Goal: Information Seeking & Learning: Learn about a topic

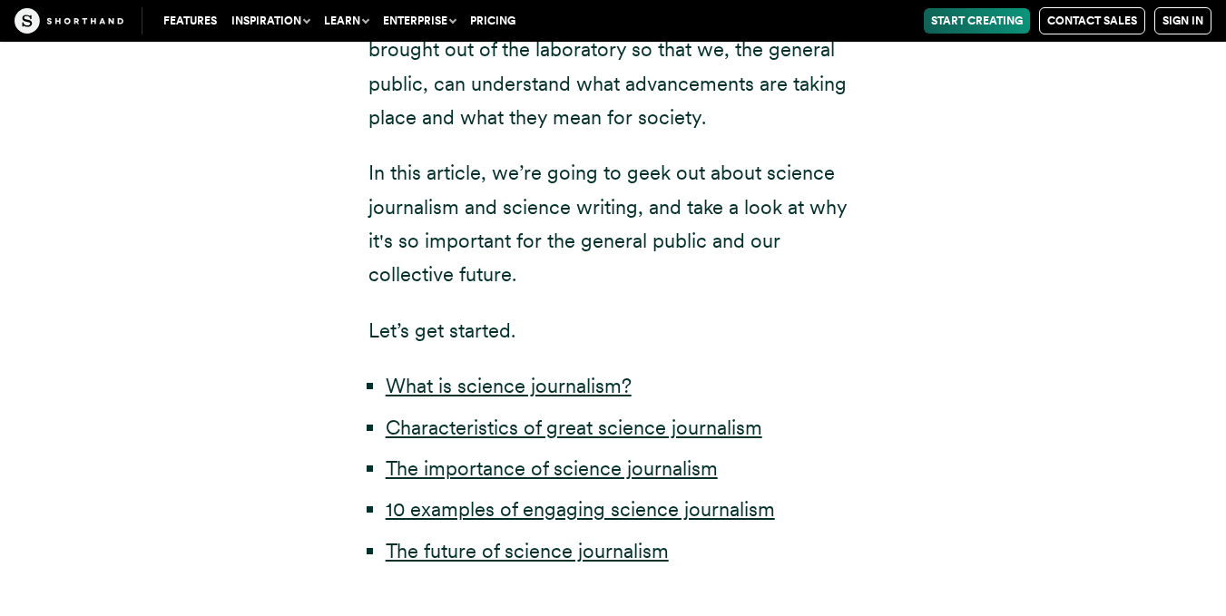
scroll to position [877, 0]
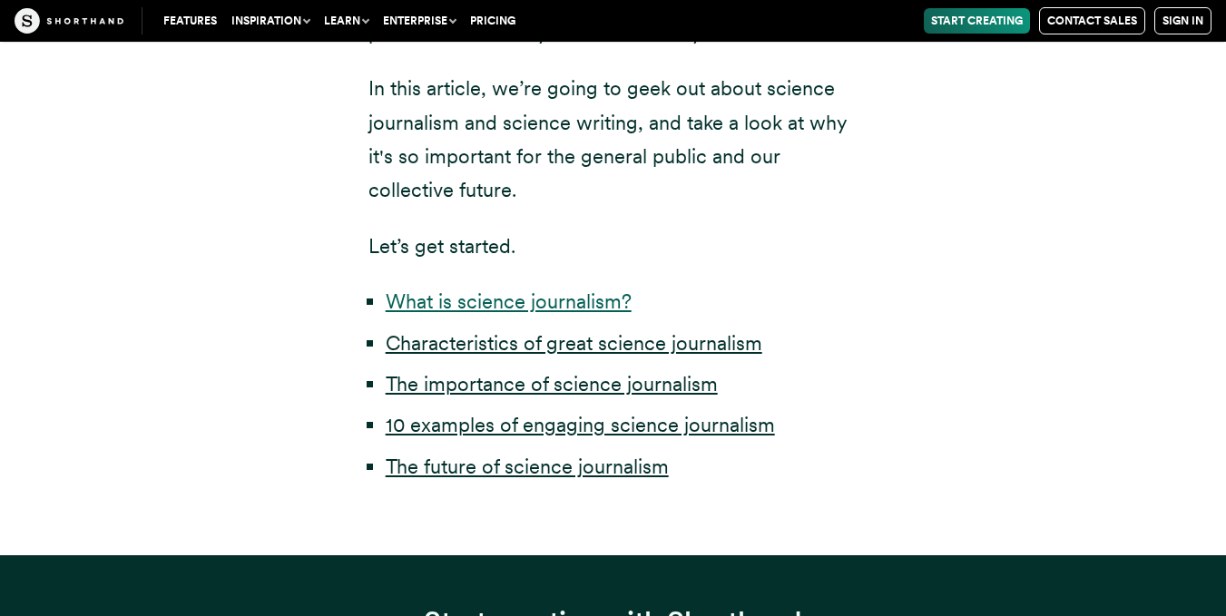
click at [568, 297] on link "What is science journalism?" at bounding box center [509, 301] width 246 height 24
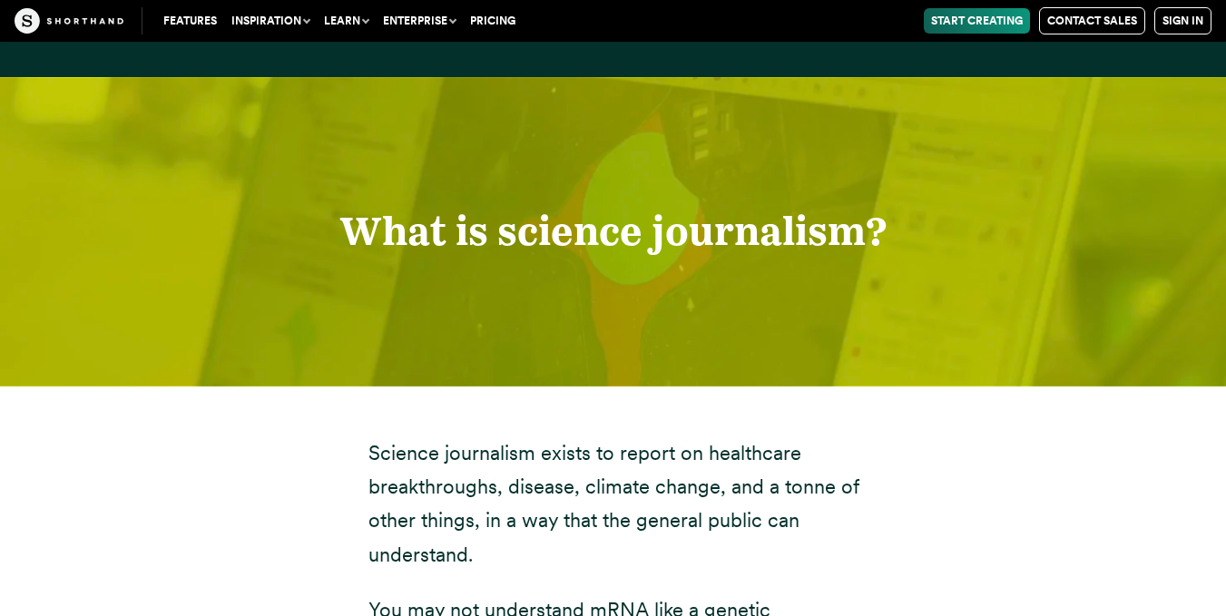
scroll to position [1802, 0]
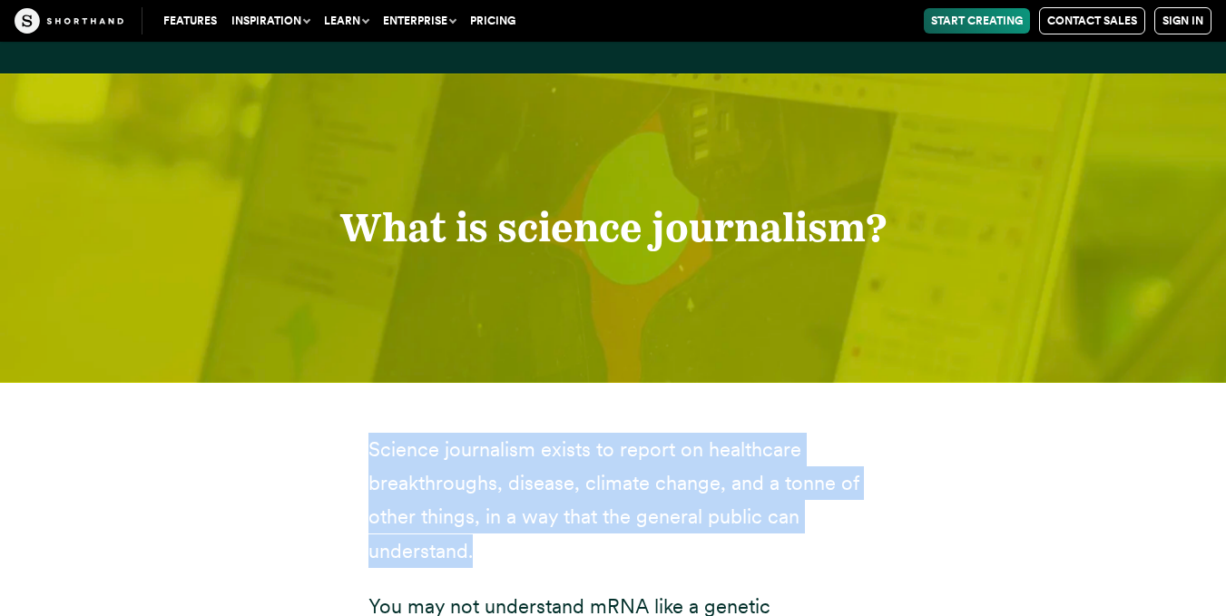
drag, startPoint x: 370, startPoint y: 414, endPoint x: 493, endPoint y: 525, distance: 165.7
click at [493, 525] on p "Science journalism exists to report on healthcare breakthroughs, disease, clima…" at bounding box center [613, 501] width 490 height 136
copy p "Science journalism exists to report on healthcare breakthroughs, disease, clima…"
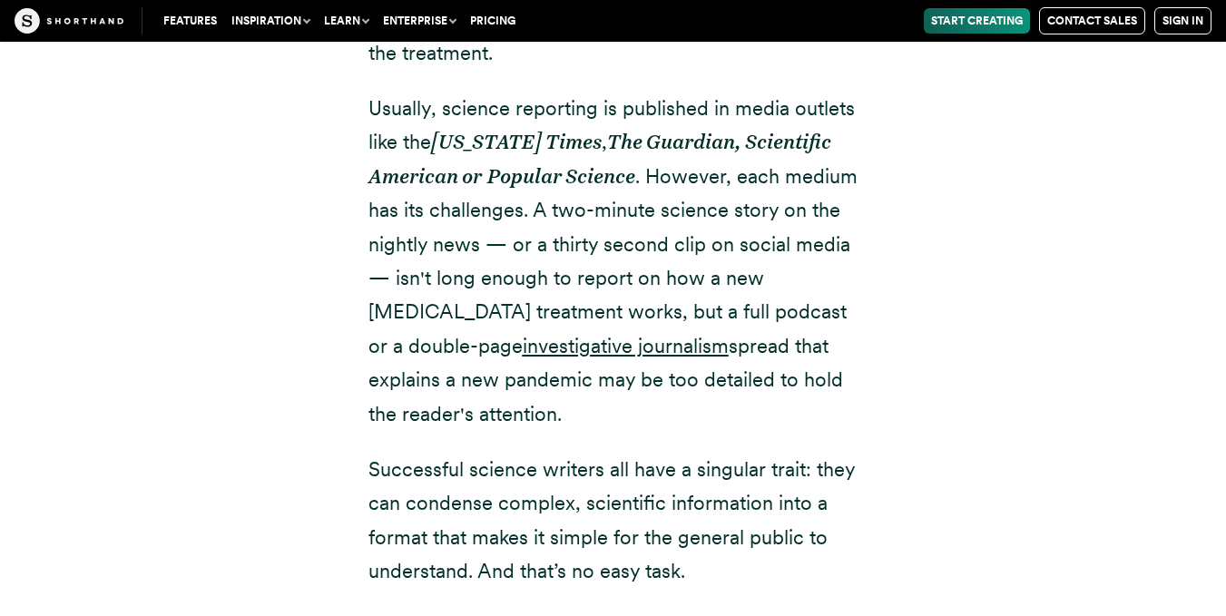
scroll to position [2575, 0]
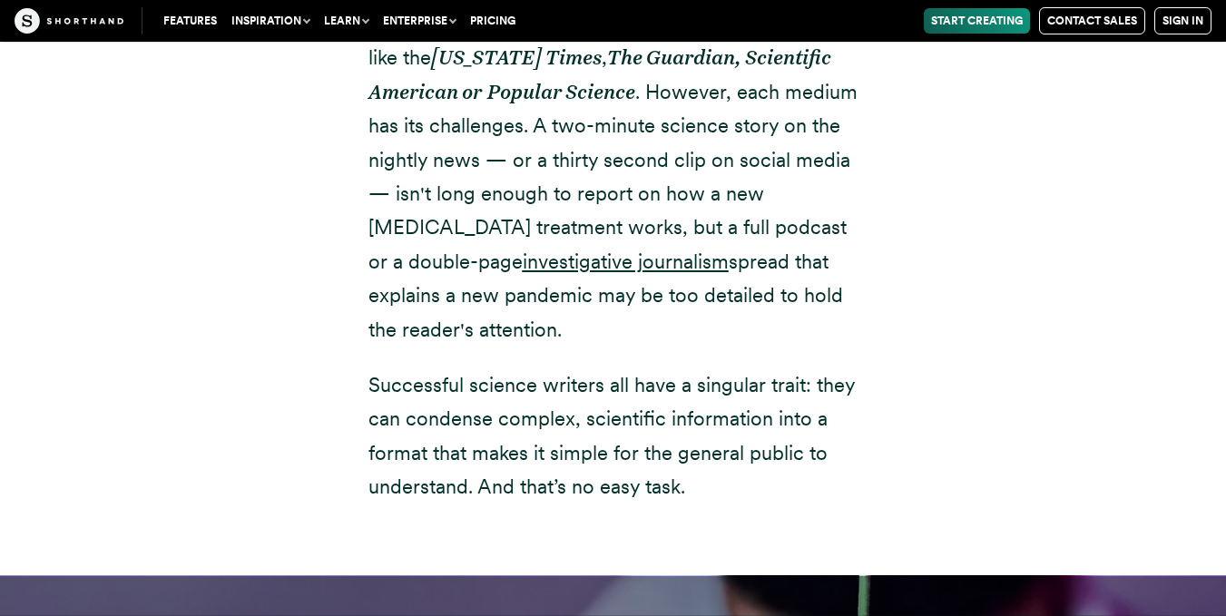
drag, startPoint x: 370, startPoint y: 348, endPoint x: 730, endPoint y: 471, distance: 380.4
click at [730, 471] on div "Science journalism exists to report on healthcare breakthroughs, disease, clima…" at bounding box center [613, 91] width 562 height 967
copy p "Successful science writers all have a singular trait: they can condense complex…"
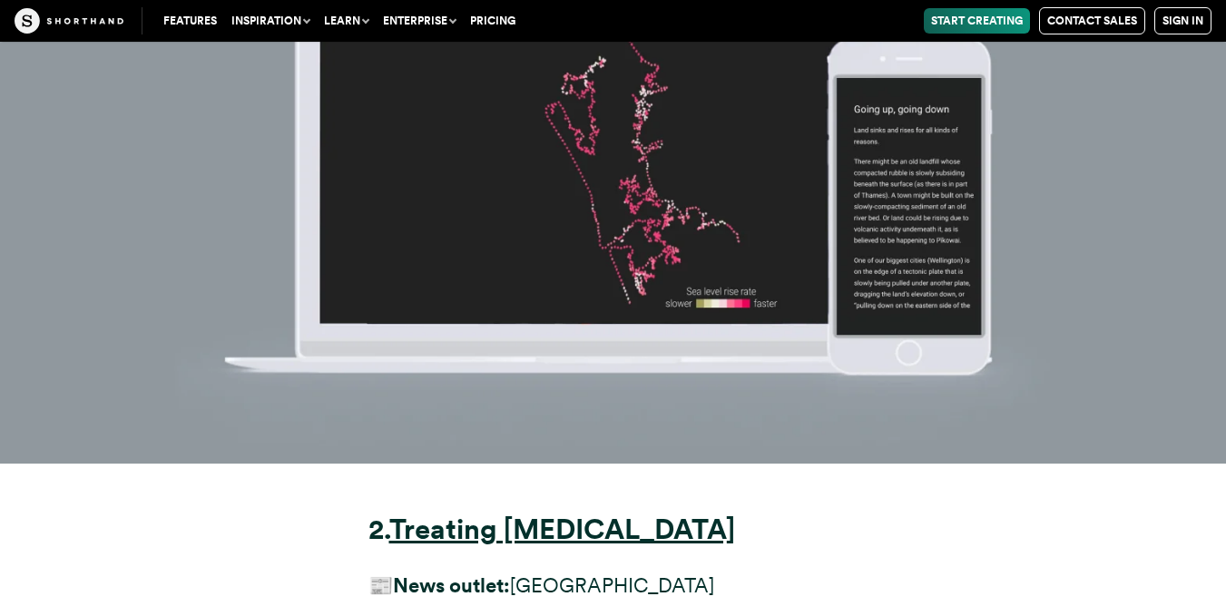
scroll to position [10387, 0]
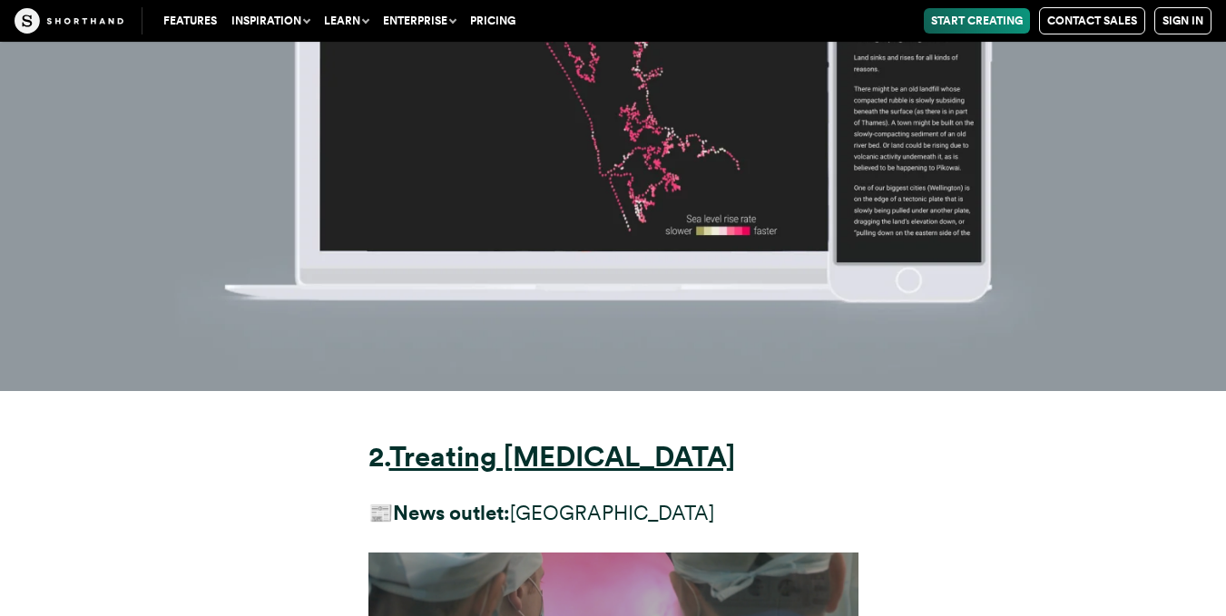
drag, startPoint x: 1232, startPoint y: 607, endPoint x: 804, endPoint y: 232, distance: 569.0
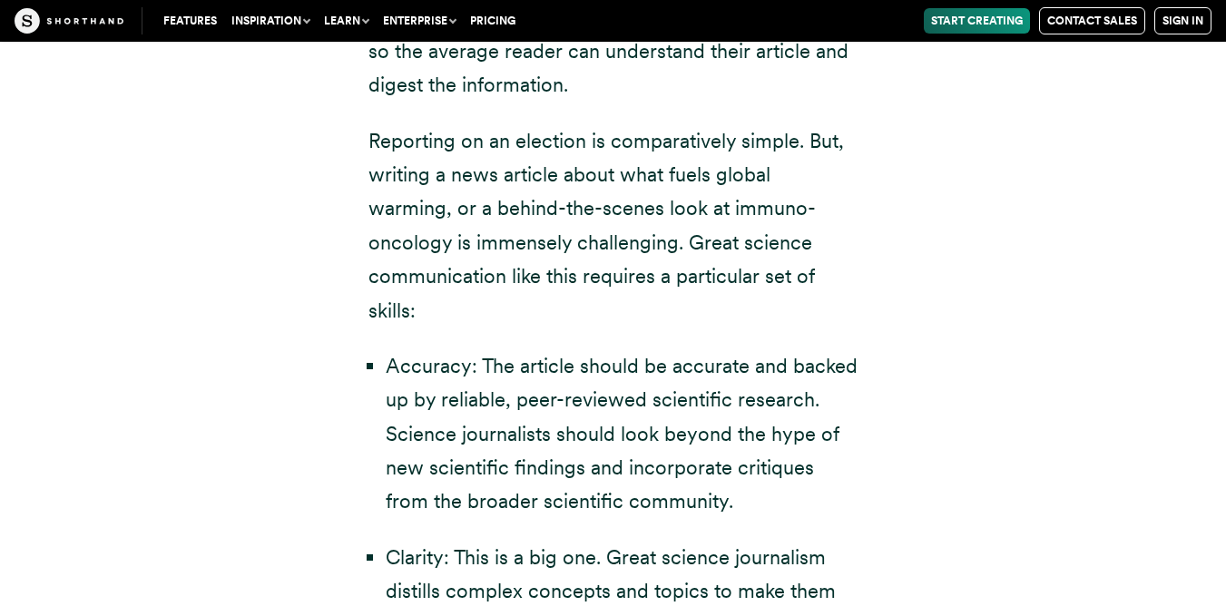
scroll to position [3473, 0]
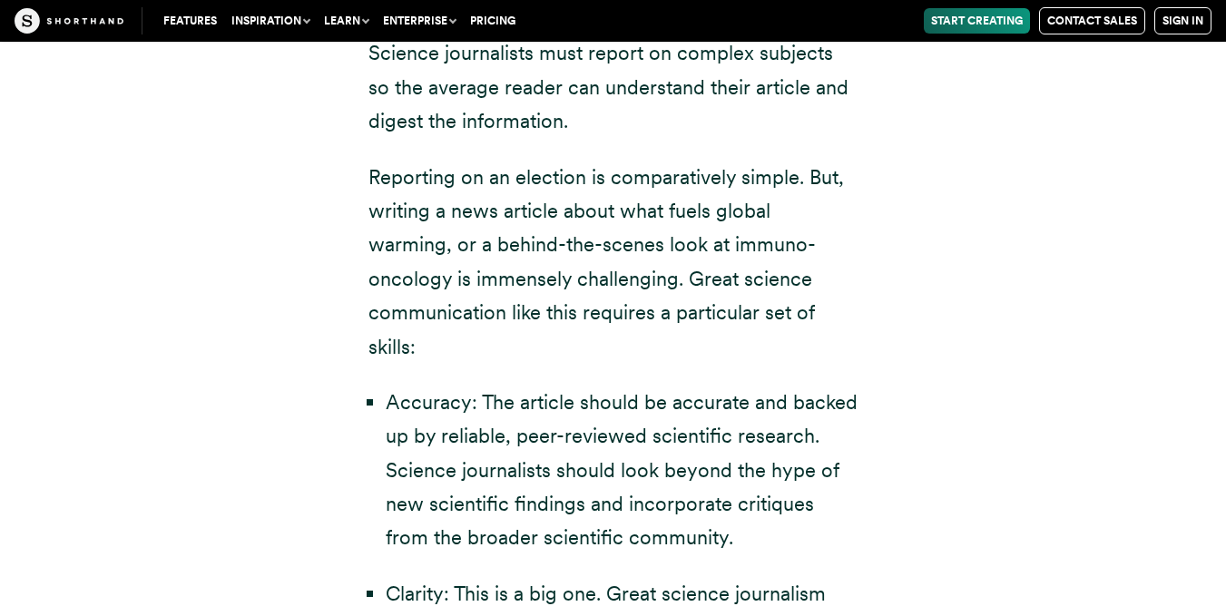
drag, startPoint x: 574, startPoint y: 246, endPoint x: 731, endPoint y: 278, distance: 160.3
click at [731, 278] on p "Reporting on an election is comparatively simple. But, writing a news article a…" at bounding box center [613, 262] width 490 height 203
copy p "Great science communication like this requires a particular set of skills:"
click at [383, 386] on ul "Accuracy: The article should be accurate and backed up by reliable, peer-review…" at bounding box center [613, 471] width 490 height 170
drag, startPoint x: 386, startPoint y: 336, endPoint x: 469, endPoint y: 336, distance: 83.5
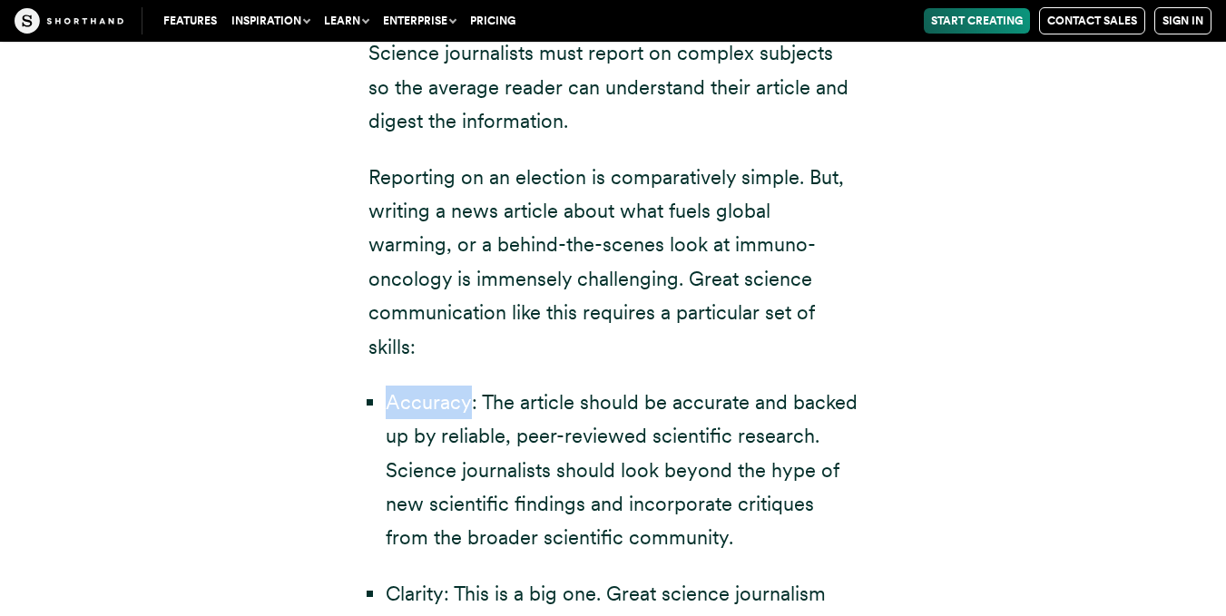
click at [469, 386] on li "Accuracy: The article should be accurate and backed up by reliable, peer-review…" at bounding box center [622, 471] width 473 height 170
copy li "Accuracy"
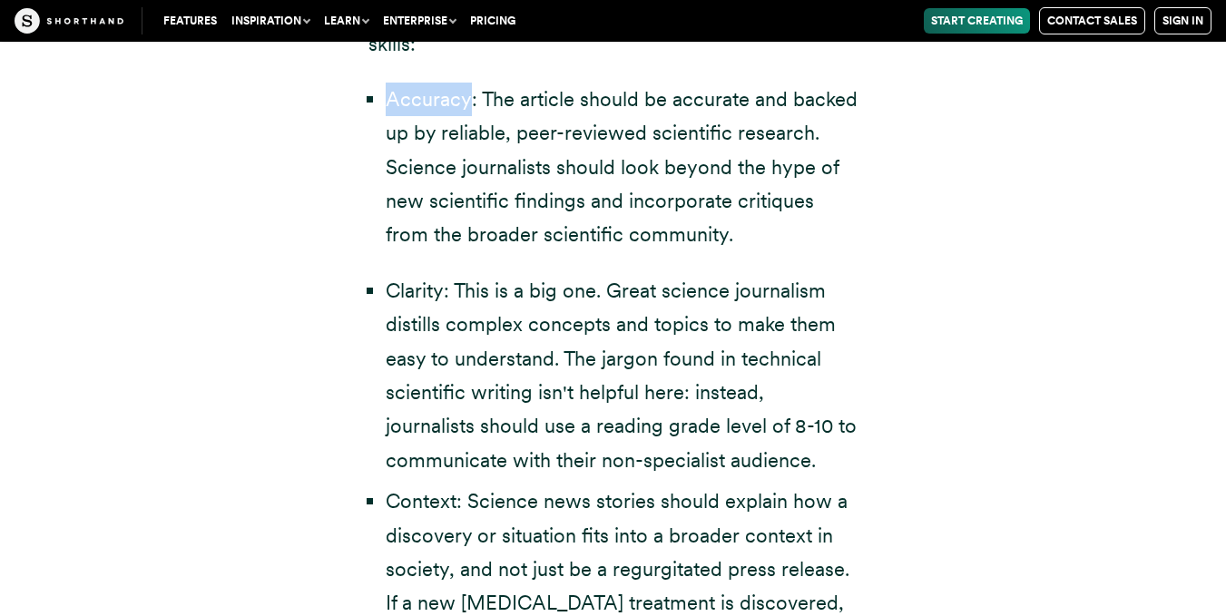
scroll to position [3812, 0]
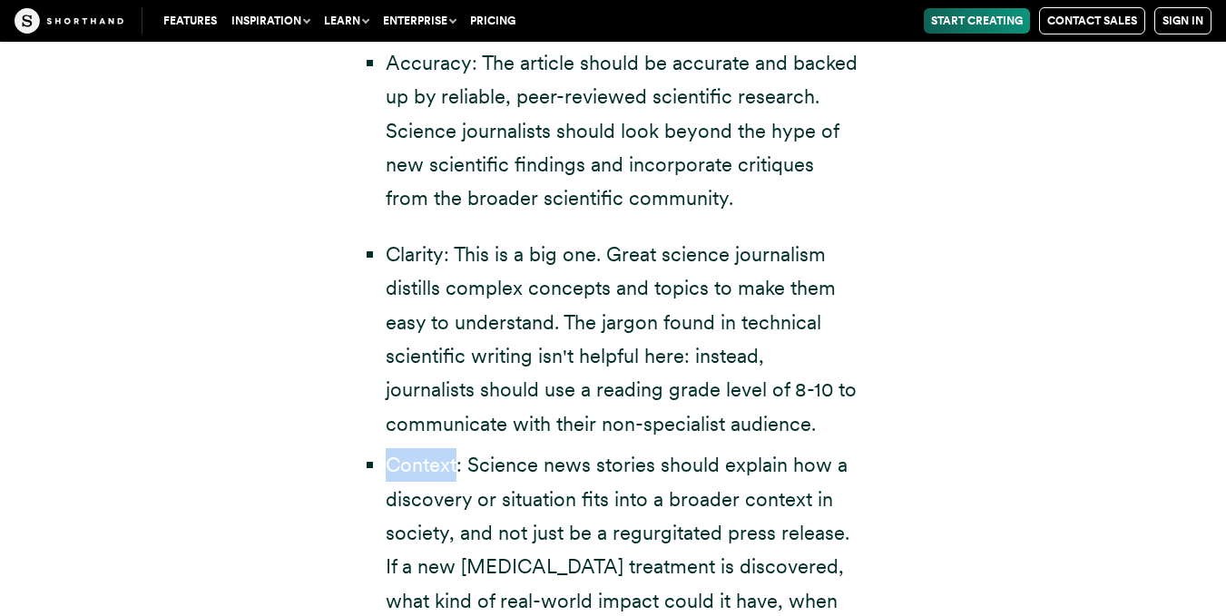
drag, startPoint x: 390, startPoint y: 400, endPoint x: 456, endPoint y: 408, distance: 66.7
click at [456, 448] on li "Context: Science news stories should explain how a discovery or situation fits …" at bounding box center [622, 567] width 473 height 238
copy li "Context"
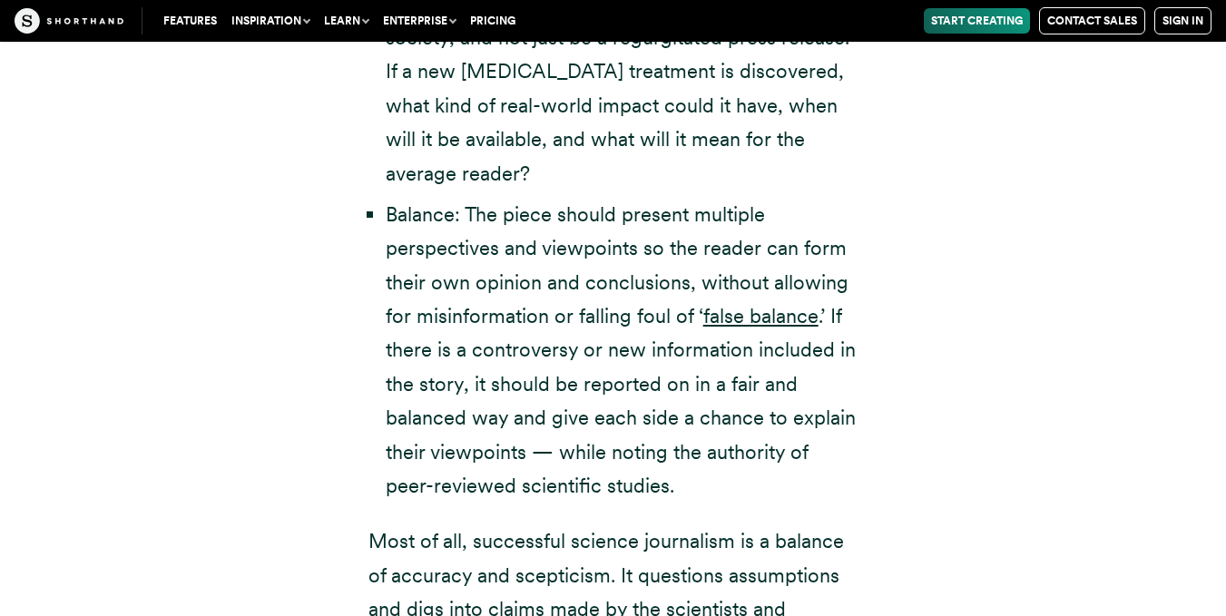
scroll to position [4332, 0]
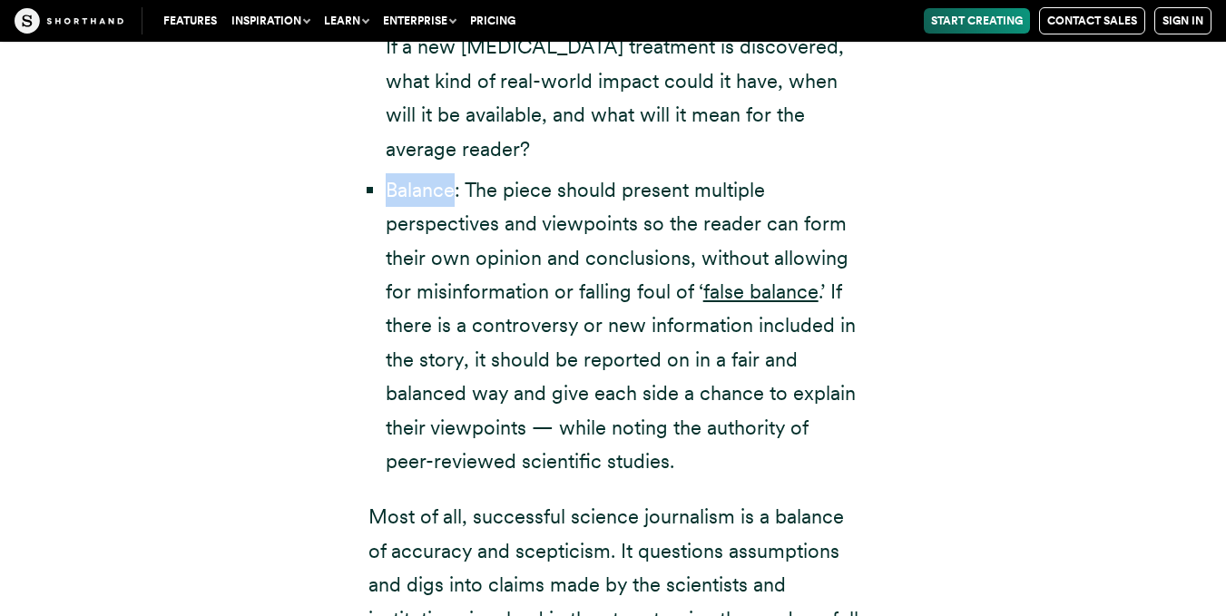
drag, startPoint x: 385, startPoint y: 116, endPoint x: 453, endPoint y: 132, distance: 70.0
click at [453, 173] on li "Balance: The piece should present multiple perspectives and viewpoints so the r…" at bounding box center [622, 326] width 473 height 306
copy li "Balance"
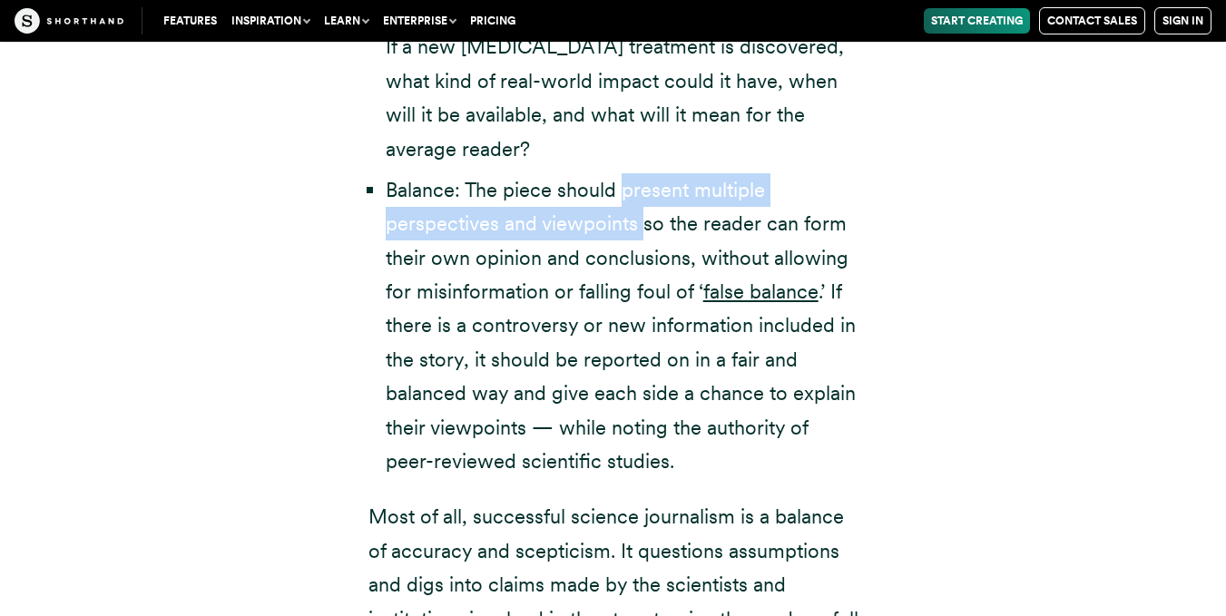
drag, startPoint x: 620, startPoint y: 123, endPoint x: 640, endPoint y: 166, distance: 46.7
click at [640, 173] on li "Balance: The piece should present multiple perspectives and viewpoints so the r…" at bounding box center [622, 326] width 473 height 306
copy li "present multiple perspectives and viewpoints"
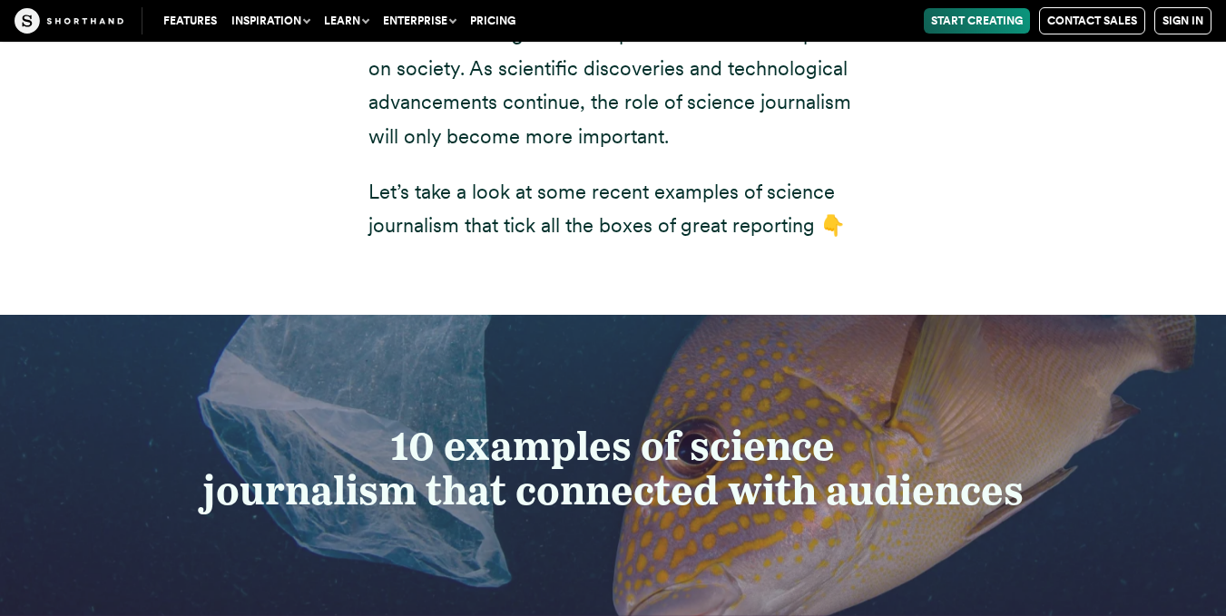
scroll to position [7789, 0]
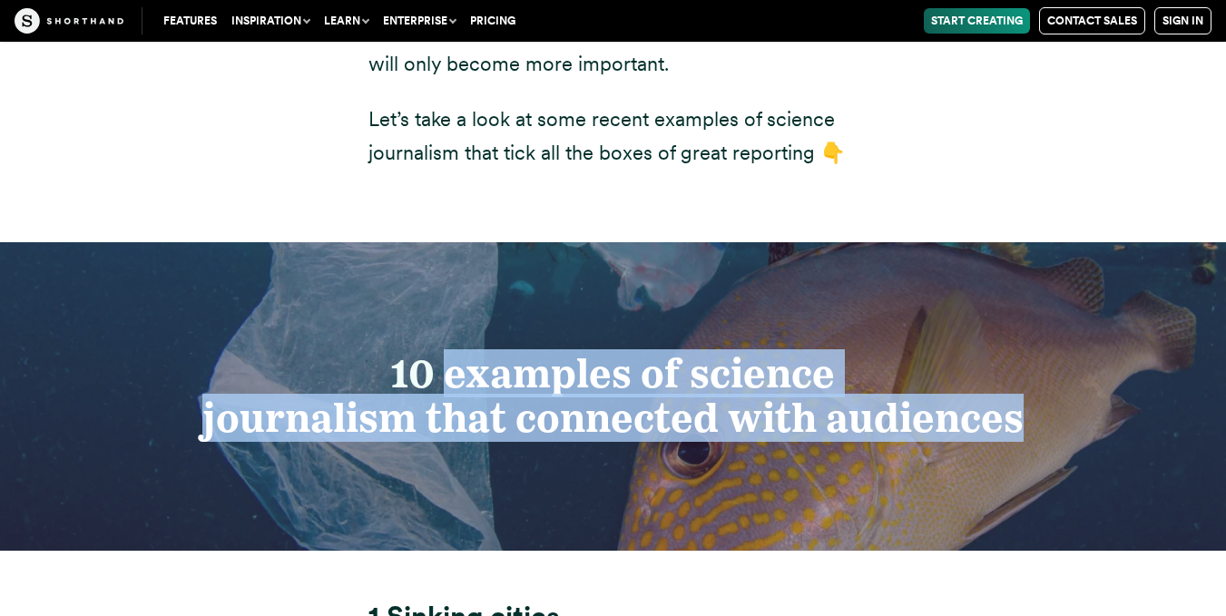
drag, startPoint x: 445, startPoint y: 243, endPoint x: 1041, endPoint y: 280, distance: 598.1
click at [1041, 352] on h2 "10 examples of science journalism that connected with audiences" at bounding box center [612, 396] width 937 height 88
copy h2 "examples of science journalism that connected with audiences"
click at [469, 349] on strong "10 examples of science" at bounding box center [613, 373] width 444 height 48
drag, startPoint x: 452, startPoint y: 233, endPoint x: 1077, endPoint y: 291, distance: 627.7
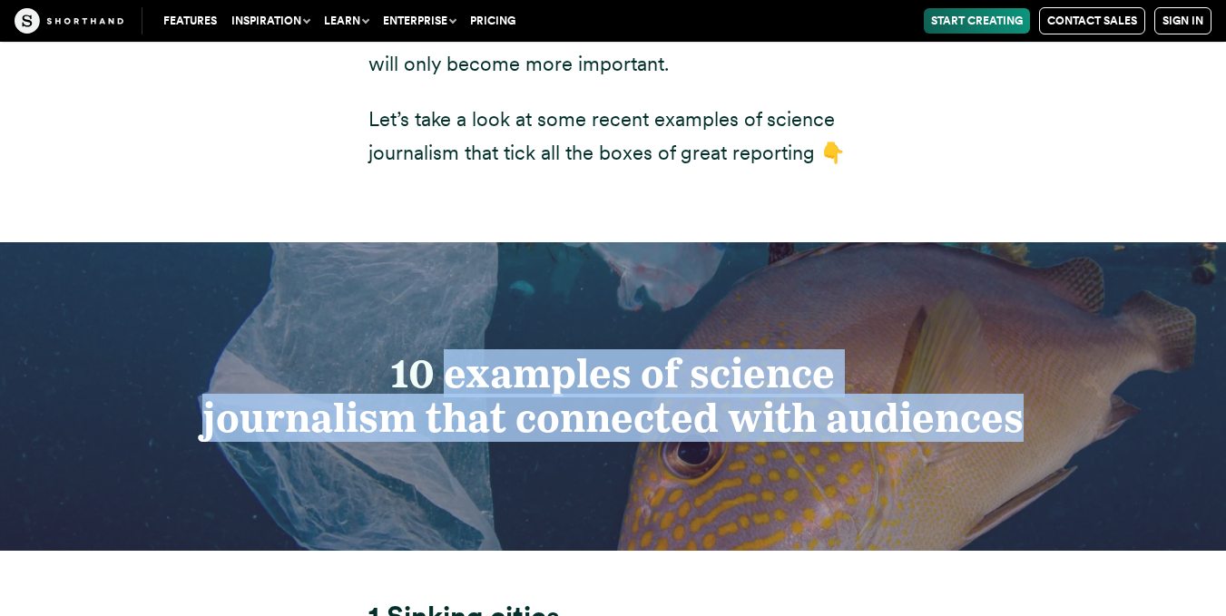
click at [1077, 352] on h2 "10 examples of science journalism that connected with audiences" at bounding box center [612, 396] width 937 height 88
click at [522, 600] on strong "Sinking cities" at bounding box center [472, 617] width 173 height 34
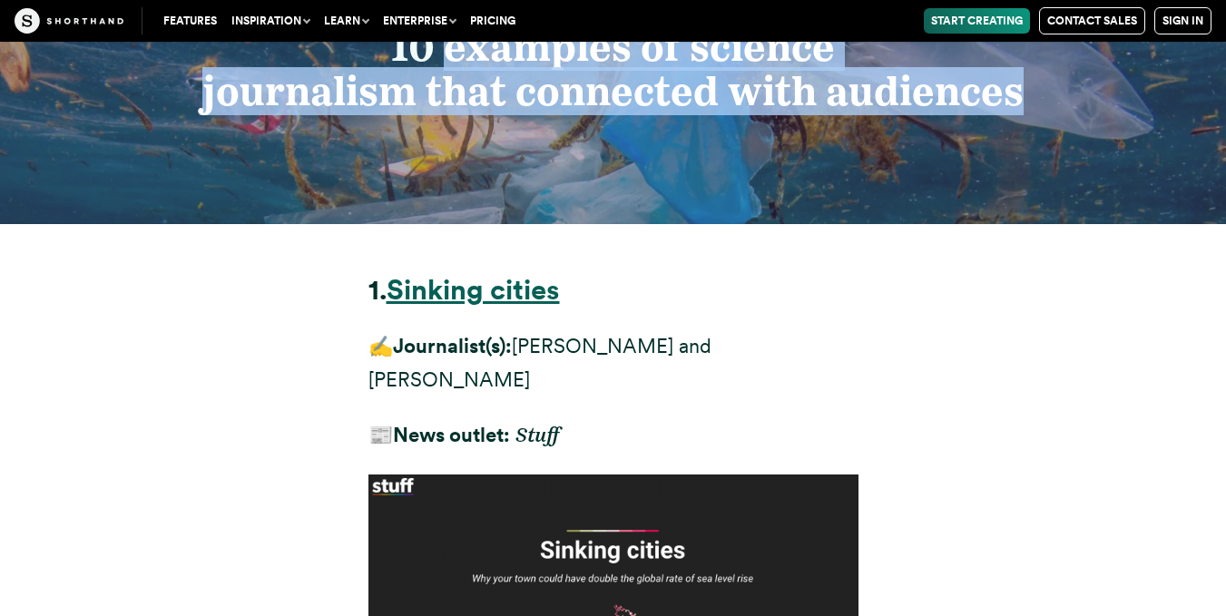
scroll to position [8140, 0]
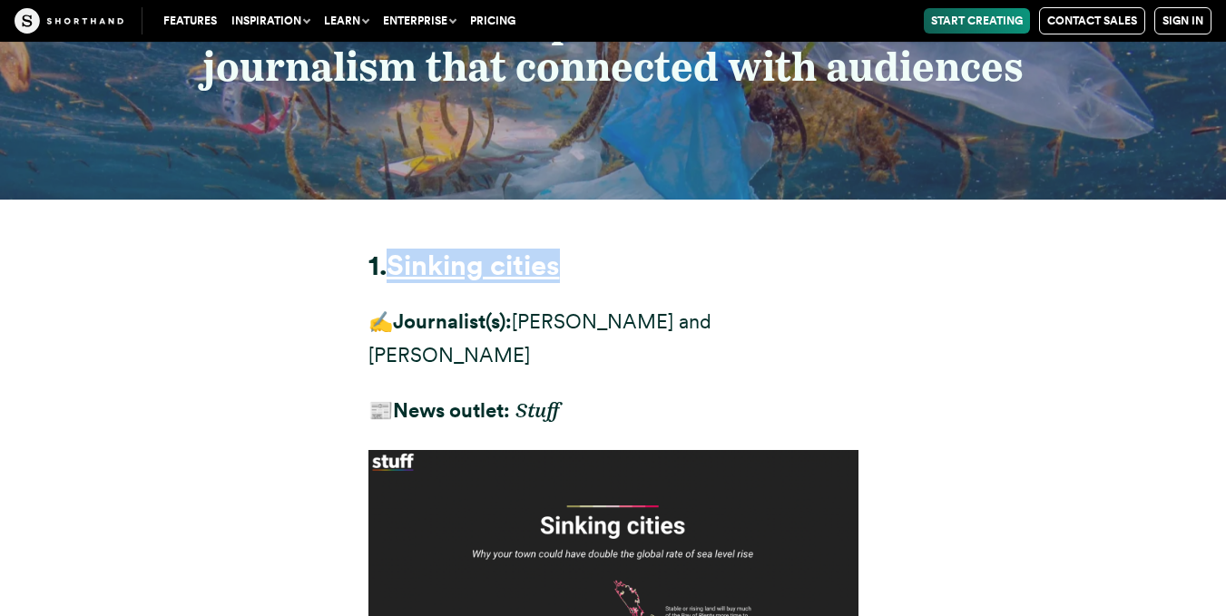
drag, startPoint x: 391, startPoint y: 130, endPoint x: 571, endPoint y: 139, distance: 179.8
click at [571, 249] on h3 "1. Sinking cities" at bounding box center [613, 266] width 490 height 34
copy strong "Sinking cities"
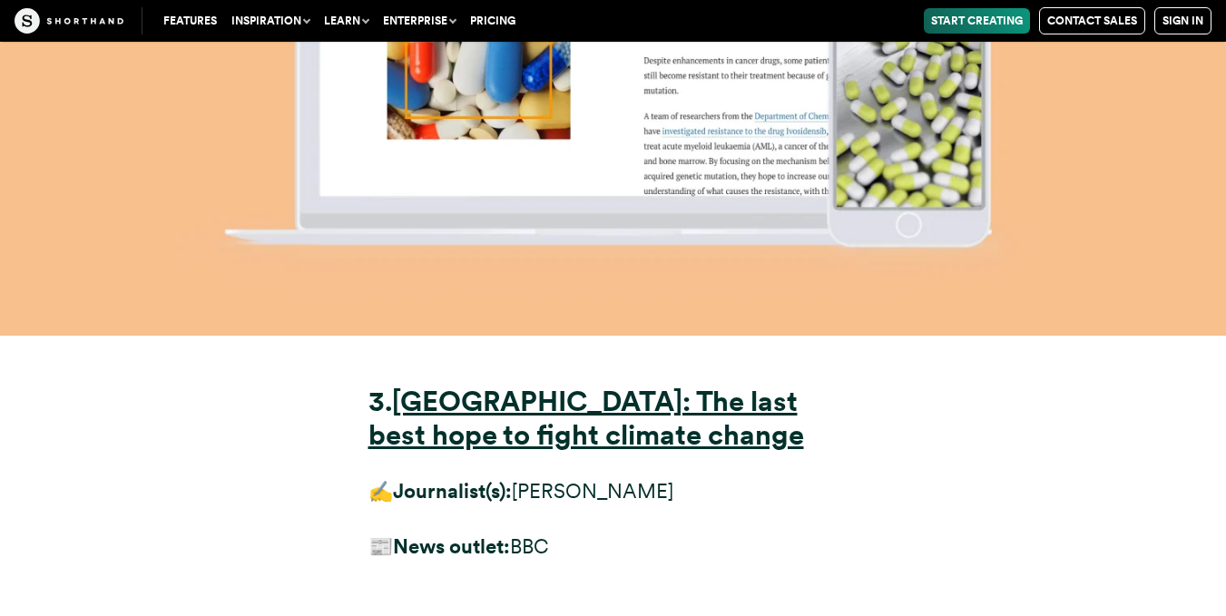
scroll to position [13157, 0]
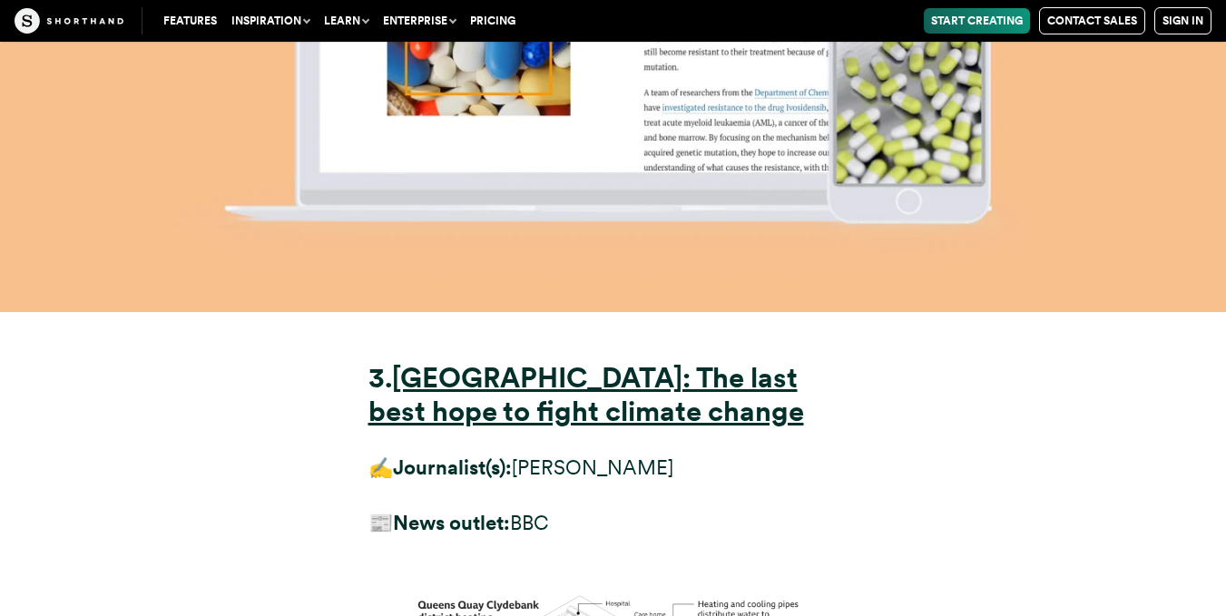
click at [378, 361] on strong "3." at bounding box center [380, 378] width 24 height 34
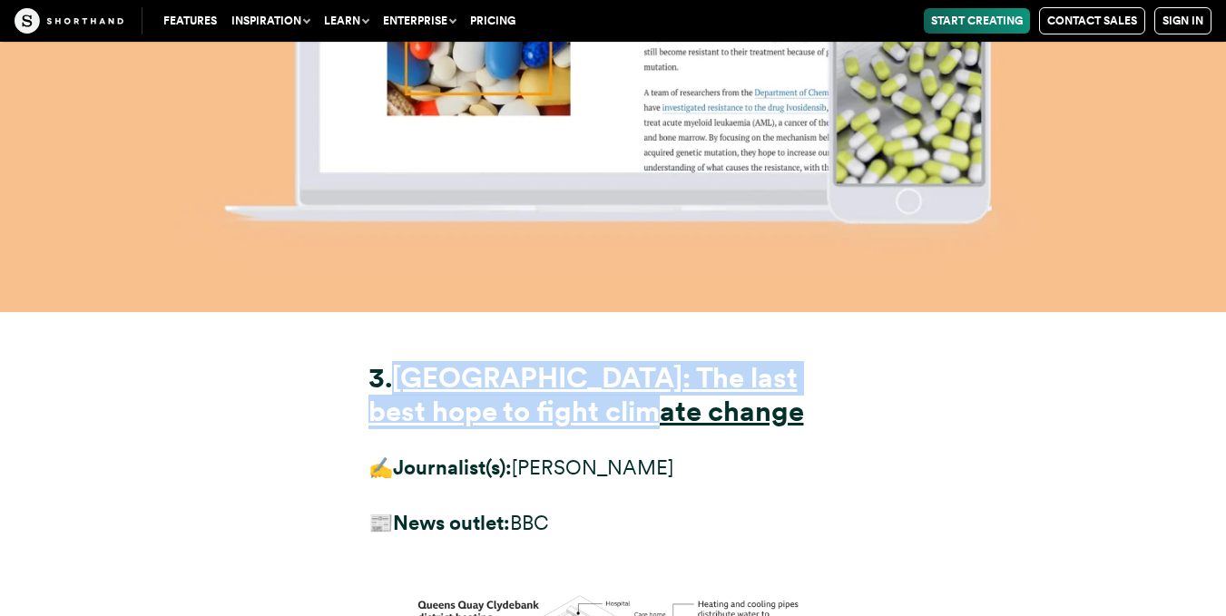
drag, startPoint x: 393, startPoint y: 142, endPoint x: 646, endPoint y: 172, distance: 255.0
click at [646, 362] on h3 "3. [GEOGRAPHIC_DATA]: The last best hope to fight climate change" at bounding box center [613, 395] width 490 height 67
copy h3 "[GEOGRAPHIC_DATA]: The last best hope to fight climate change"
drag, startPoint x: 381, startPoint y: 139, endPoint x: 653, endPoint y: 185, distance: 276.1
click at [653, 362] on h3 "3. [GEOGRAPHIC_DATA]: The last best hope to fight climate change" at bounding box center [613, 395] width 490 height 67
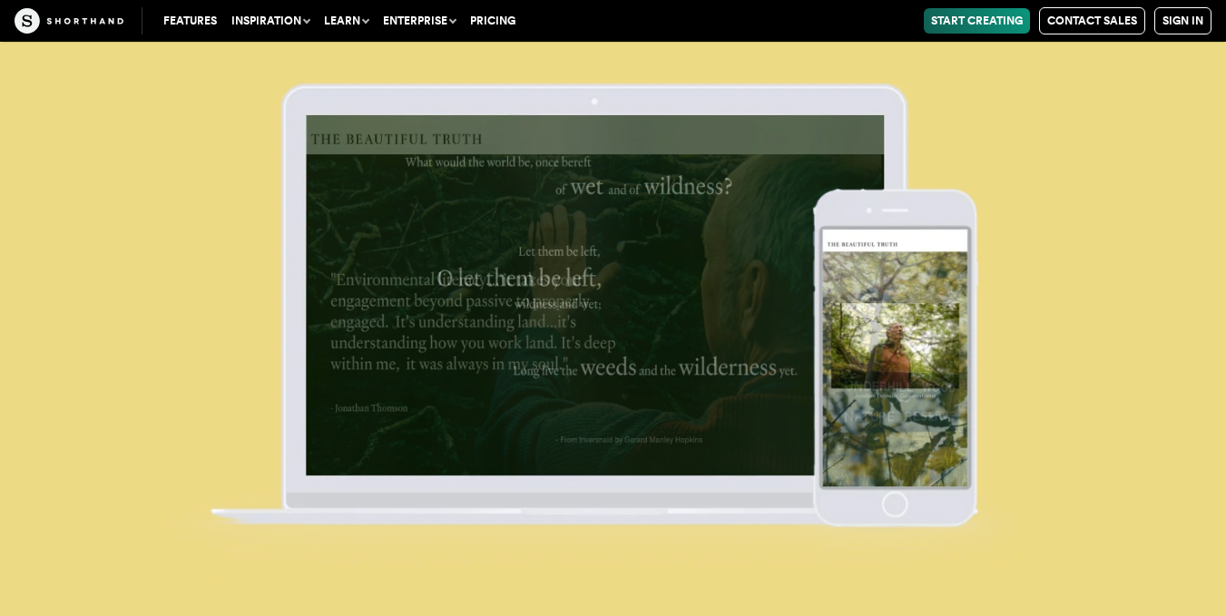
scroll to position [30025, 0]
click at [1224, 610] on img at bounding box center [613, 308] width 1226 height 616
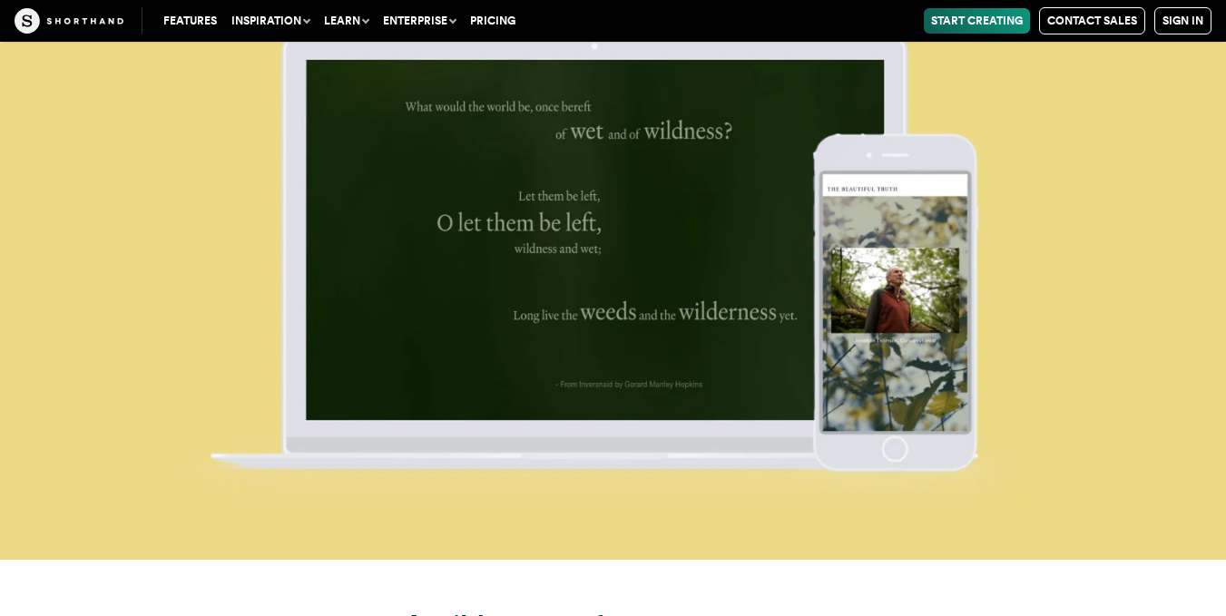
scroll to position [30702, 0]
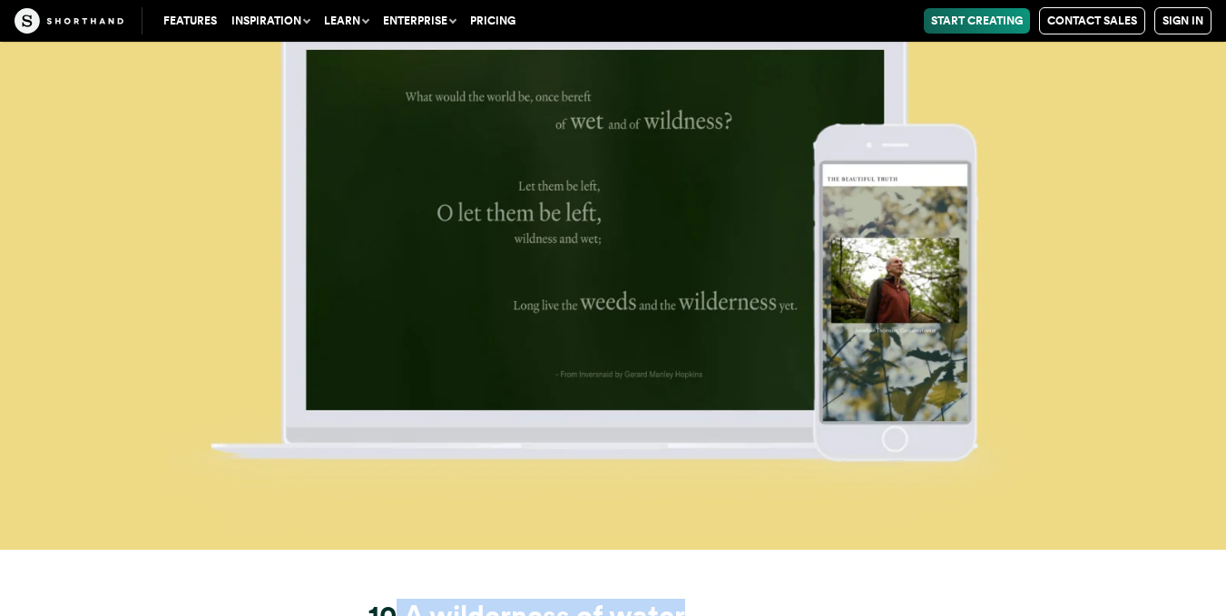
drag, startPoint x: 396, startPoint y: 171, endPoint x: 700, endPoint y: 177, distance: 304.9
click at [700, 600] on h3 "10. A wilderness of water" at bounding box center [613, 617] width 490 height 34
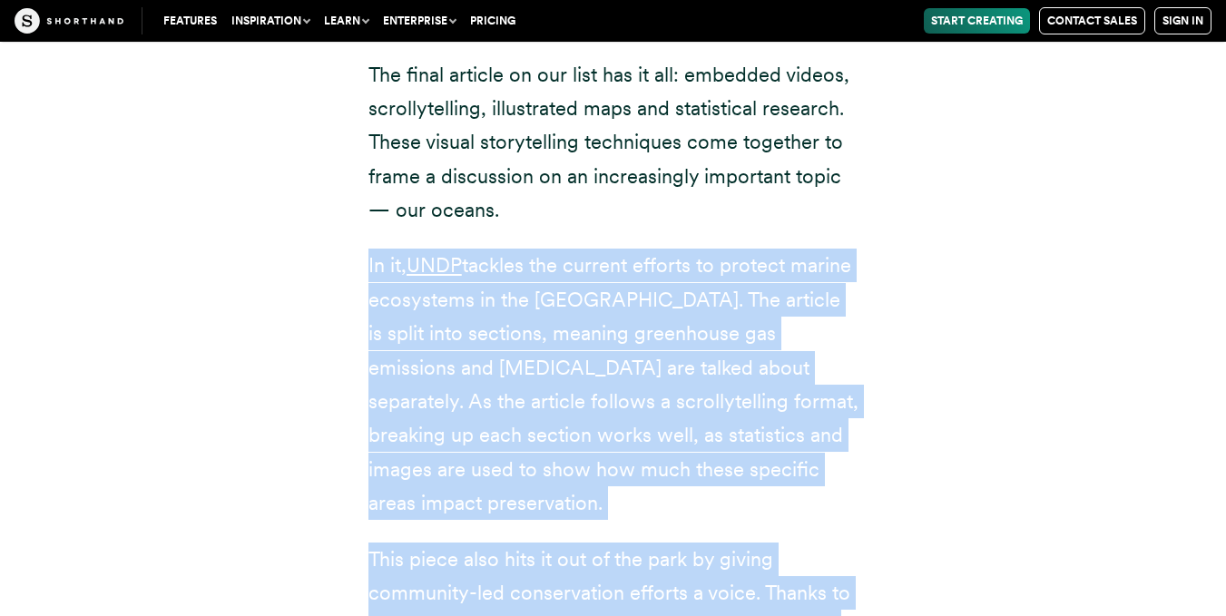
scroll to position [31741, 0]
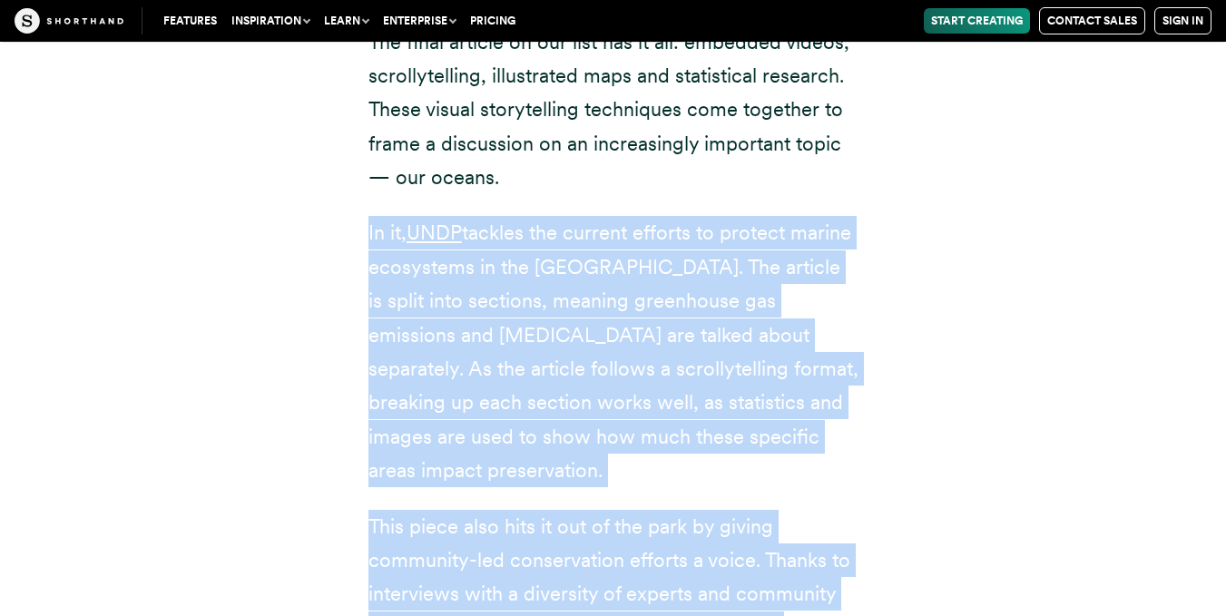
drag, startPoint x: 366, startPoint y: 70, endPoint x: 885, endPoint y: 275, distance: 558.8
click at [885, 275] on div "10. A wilderness of water 📰 News outlet: UNDP The final article on our list has…" at bounding box center [613, 165] width 562 height 1308
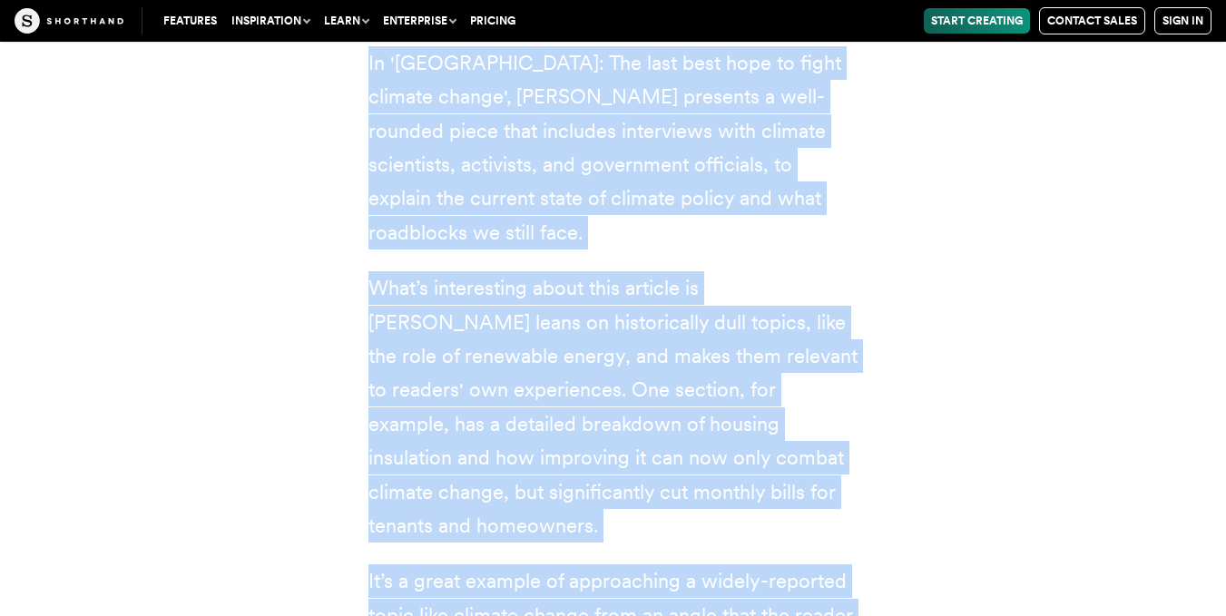
scroll to position [14164, 0]
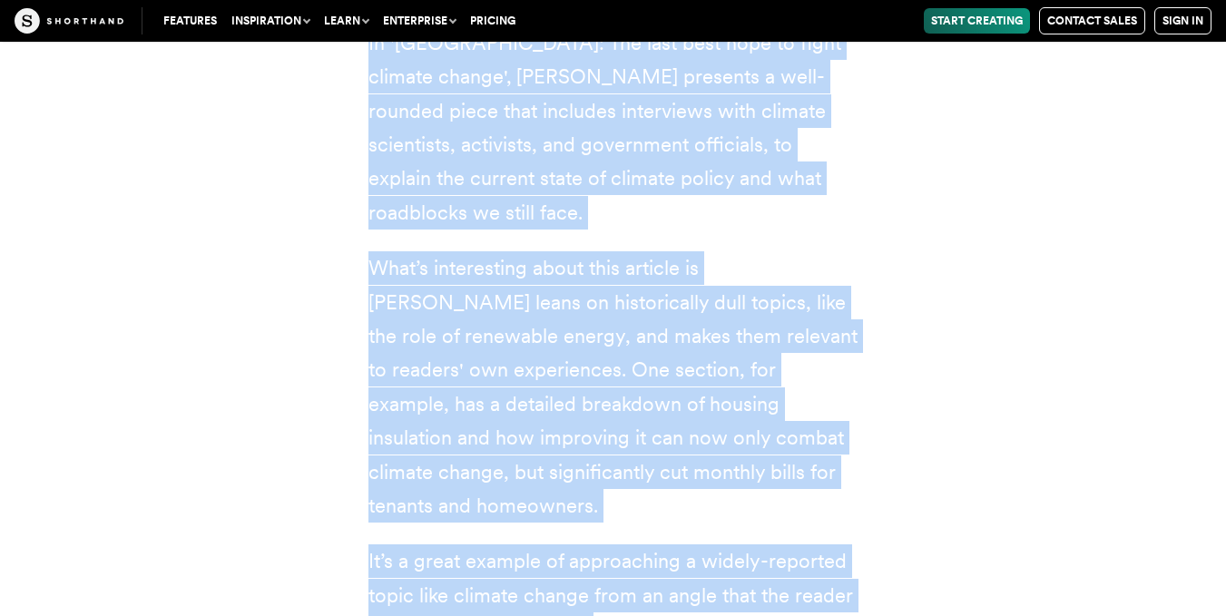
drag, startPoint x: 371, startPoint y: 204, endPoint x: 659, endPoint y: 336, distance: 316.2
click at [659, 336] on div "3. [GEOGRAPHIC_DATA]: The last best hope to fight climate change ✍️ Journalist(…" at bounding box center [613, 0] width 490 height 1292
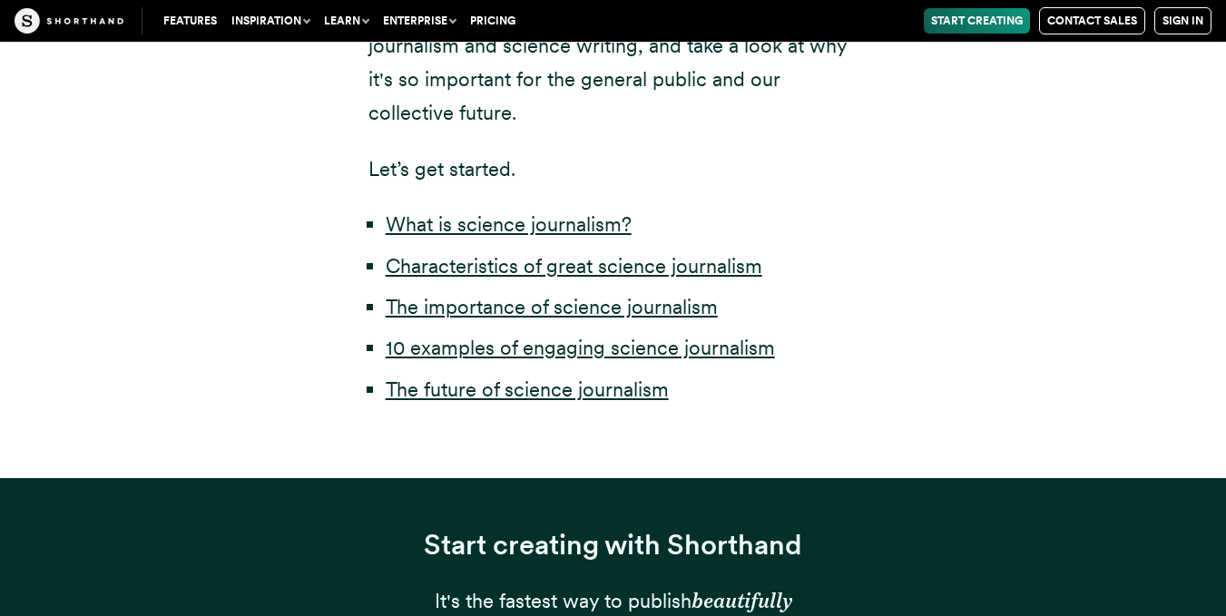
scroll to position [877, 0]
